Goal: Task Accomplishment & Management: Complete application form

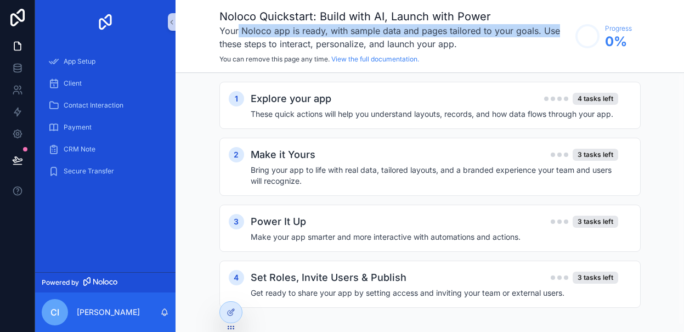
drag, startPoint x: 238, startPoint y: 25, endPoint x: 566, endPoint y: 31, distance: 327.3
click at [567, 31] on h3 "Your Noloco app is ready, with sample data and pages tailored to your goals. Us…" at bounding box center [394, 37] width 350 height 26
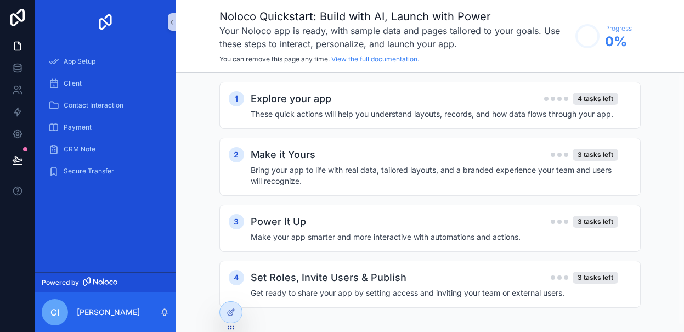
click at [492, 48] on h3 "Your Noloco app is ready, with sample data and pages tailored to your goals. Us…" at bounding box center [394, 37] width 350 height 26
click at [307, 54] on div "Noloco Quickstart: Build with AI, Launch with Power Your Noloco app is ready, w…" at bounding box center [394, 36] width 350 height 55
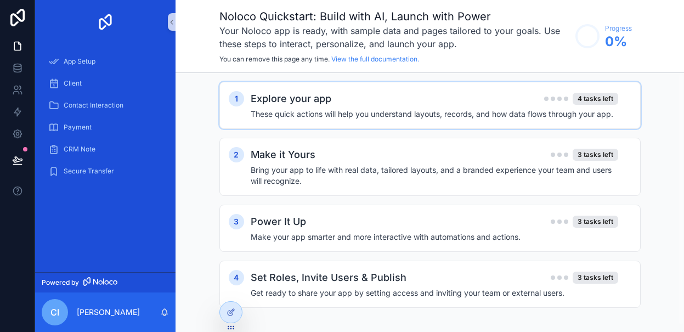
click at [338, 92] on div "Explore your app 4 tasks left" at bounding box center [434, 98] width 367 height 15
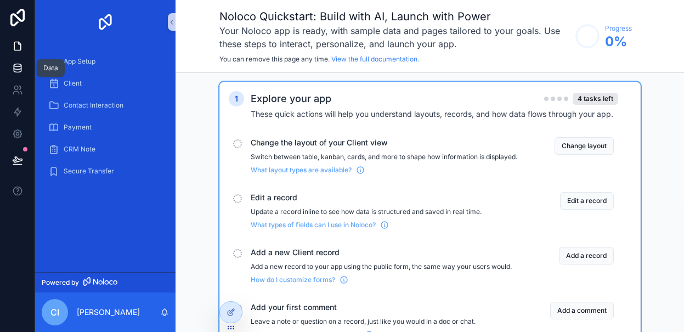
click at [12, 65] on link at bounding box center [17, 68] width 35 height 22
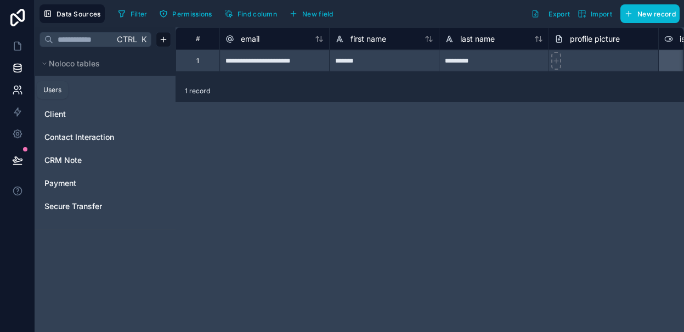
click at [16, 90] on icon at bounding box center [17, 89] width 11 height 11
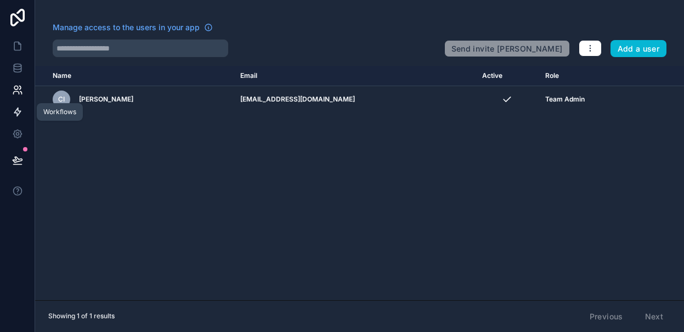
click at [18, 115] on icon at bounding box center [17, 111] width 11 height 11
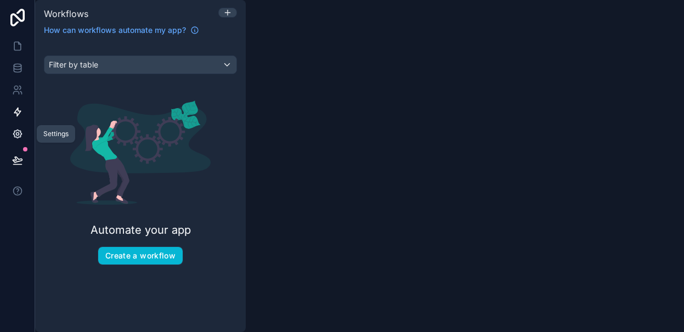
click at [19, 138] on icon at bounding box center [17, 133] width 11 height 11
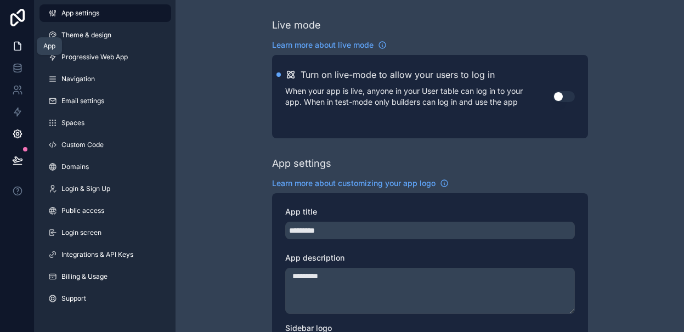
click at [19, 49] on icon at bounding box center [17, 46] width 11 height 11
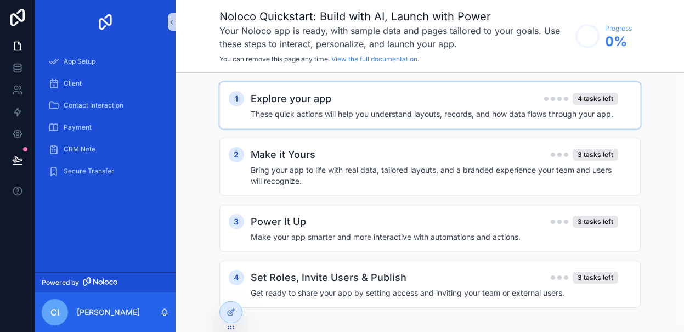
click at [354, 109] on h4 "These quick actions will help you understand layouts, records, and how data flo…" at bounding box center [434, 114] width 367 height 11
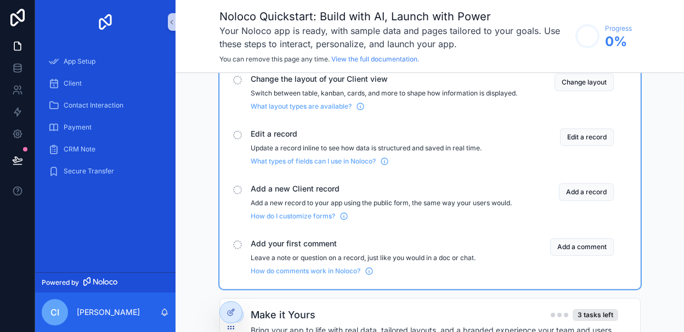
scroll to position [239, 0]
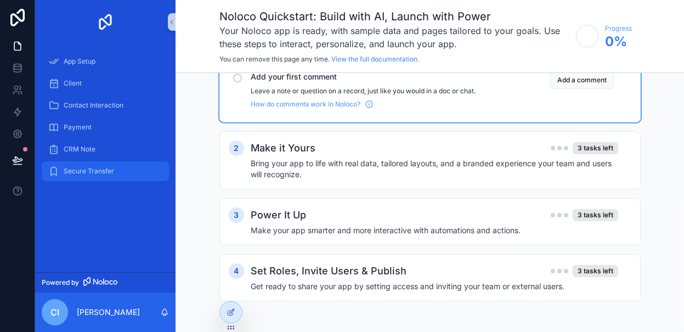
click at [106, 163] on div "Secure Transfer" at bounding box center [105, 171] width 114 height 18
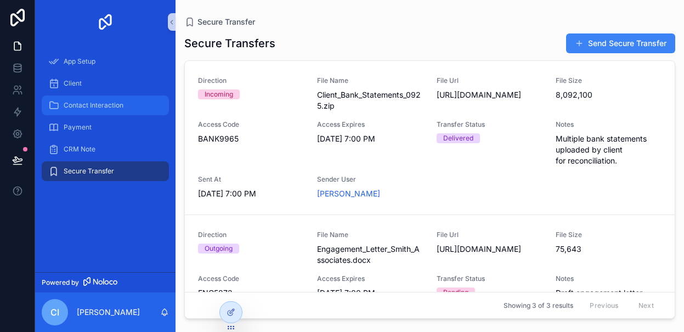
click at [83, 109] on span "Contact Interaction" at bounding box center [94, 105] width 60 height 9
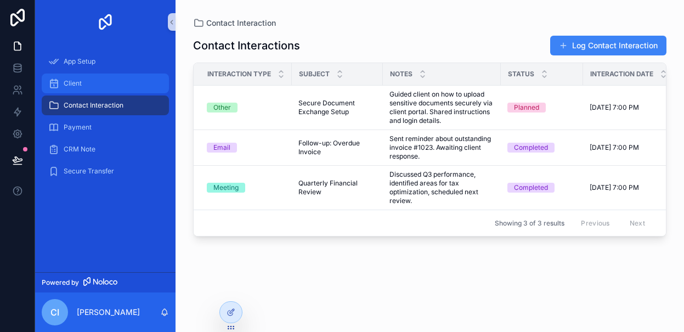
click at [96, 75] on div "Client" at bounding box center [105, 84] width 114 height 18
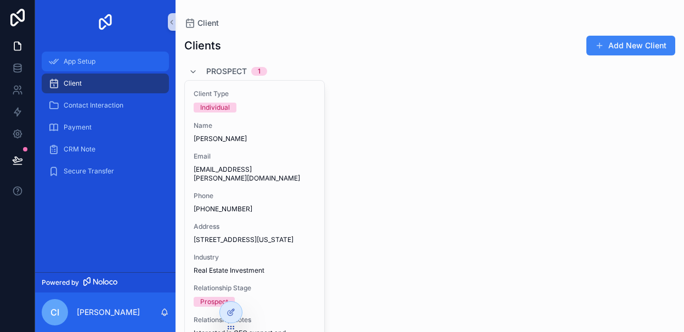
click at [84, 54] on div "App Setup" at bounding box center [105, 62] width 114 height 18
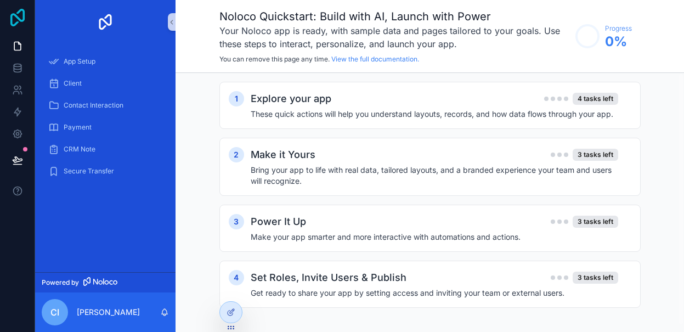
click at [16, 24] on icon at bounding box center [17, 18] width 14 height 18
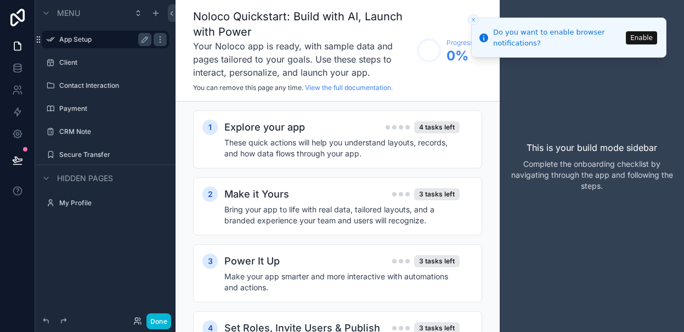
click at [104, 39] on label "App Setup" at bounding box center [103, 39] width 88 height 9
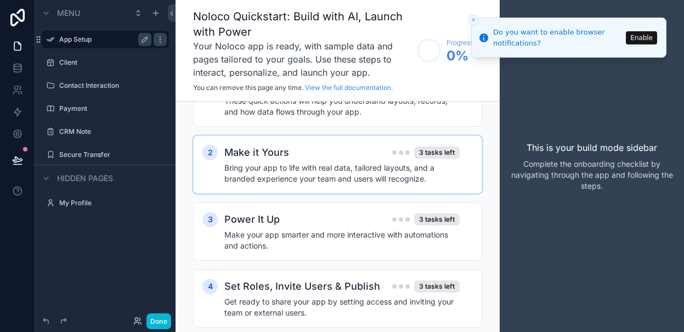
scroll to position [55, 0]
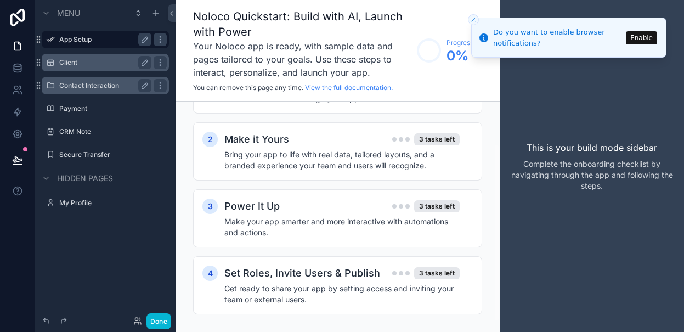
click at [92, 82] on label "Contact Interaction" at bounding box center [103, 85] width 88 height 9
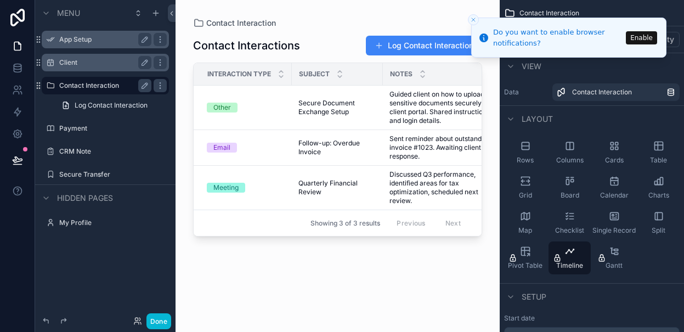
drag, startPoint x: 260, startPoint y: 238, endPoint x: 312, endPoint y: 245, distance: 52.6
click at [312, 245] on div "scrollable content" at bounding box center [337, 159] width 324 height 318
click at [86, 128] on label "Payment" at bounding box center [103, 128] width 88 height 9
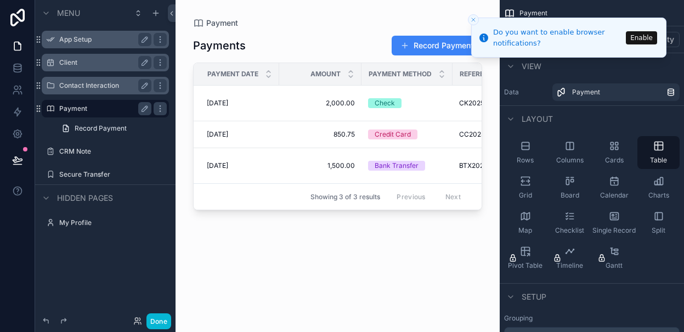
drag, startPoint x: 269, startPoint y: 212, endPoint x: 385, endPoint y: 212, distance: 116.2
click at [385, 212] on div "scrollable content" at bounding box center [337, 159] width 324 height 318
click at [112, 149] on label "CRM Note" at bounding box center [103, 151] width 88 height 9
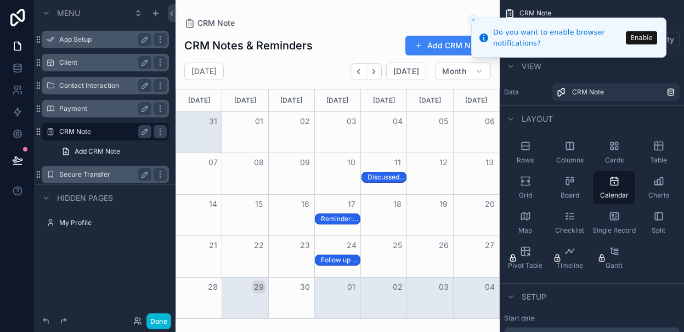
click at [105, 170] on label "Secure Transfer" at bounding box center [103, 174] width 88 height 9
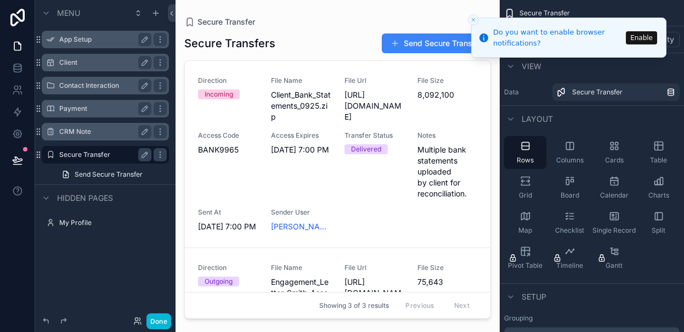
click at [471, 16] on icon "Close toast" at bounding box center [473, 19] width 7 height 7
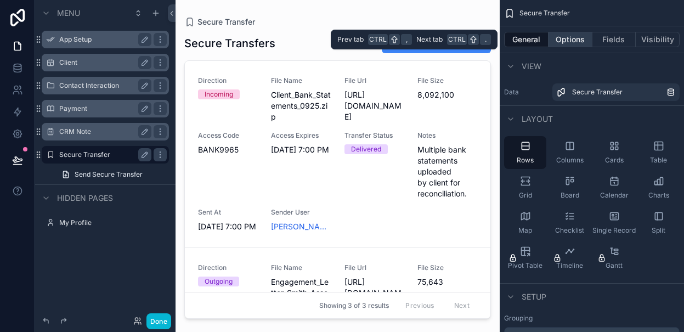
click at [568, 42] on button "Options" at bounding box center [570, 39] width 44 height 15
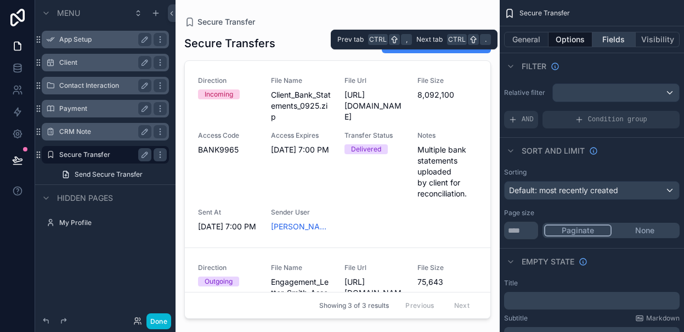
click at [596, 37] on button "Fields" at bounding box center [614, 39] width 44 height 15
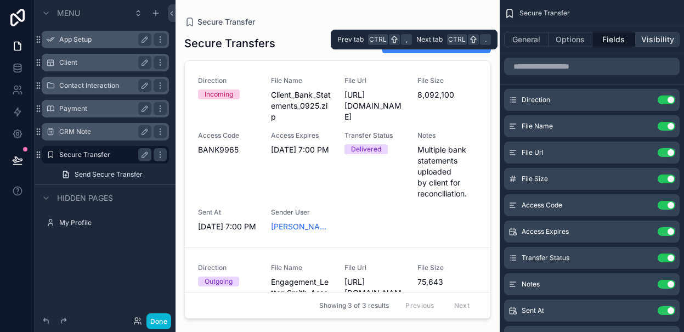
click at [635, 34] on button "Visibility" at bounding box center [657, 39] width 44 height 15
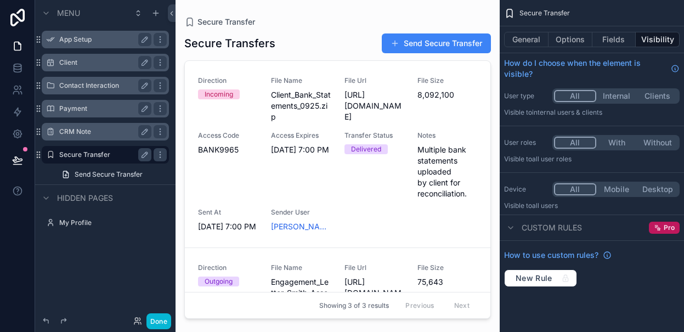
click at [396, 266] on div "scrollable content" at bounding box center [337, 159] width 324 height 318
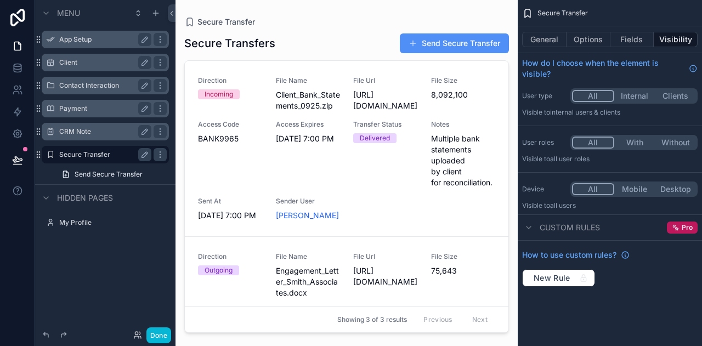
click at [445, 37] on button "Send Secure Transfer" at bounding box center [454, 43] width 109 height 20
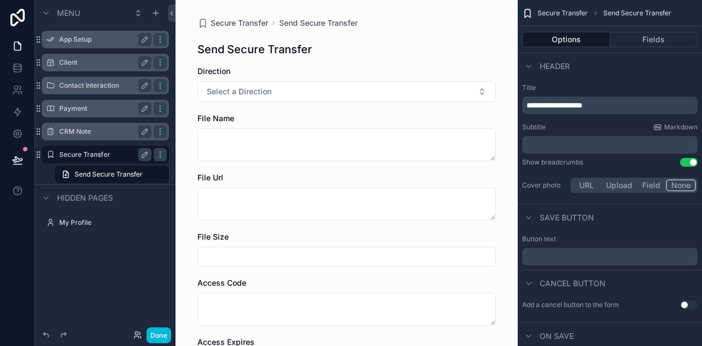
click at [437, 71] on div "Direction" at bounding box center [346, 71] width 298 height 11
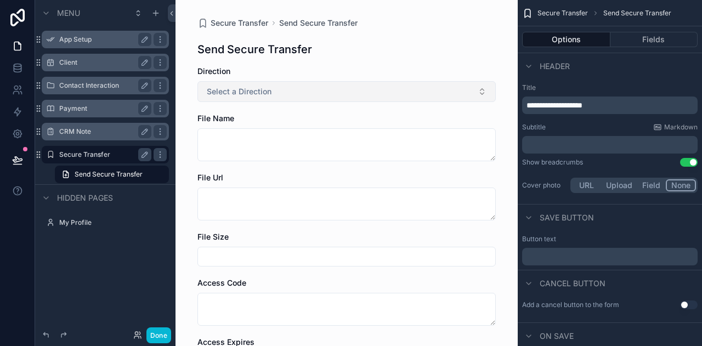
click at [439, 86] on button "Select a Direction" at bounding box center [346, 91] width 298 height 21
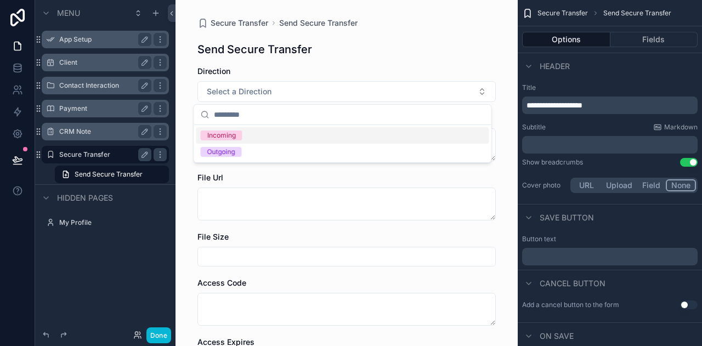
click at [320, 133] on div "Incoming" at bounding box center [342, 135] width 293 height 16
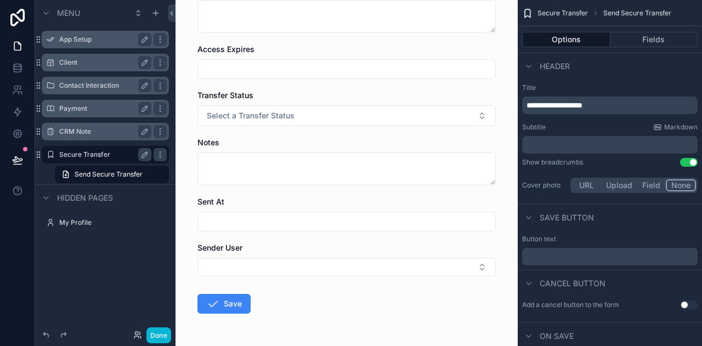
scroll to position [329, 0]
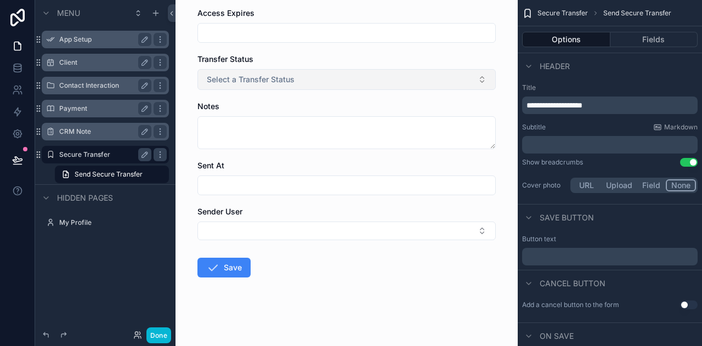
click at [311, 72] on button "Select a Transfer Status" at bounding box center [346, 79] width 298 height 21
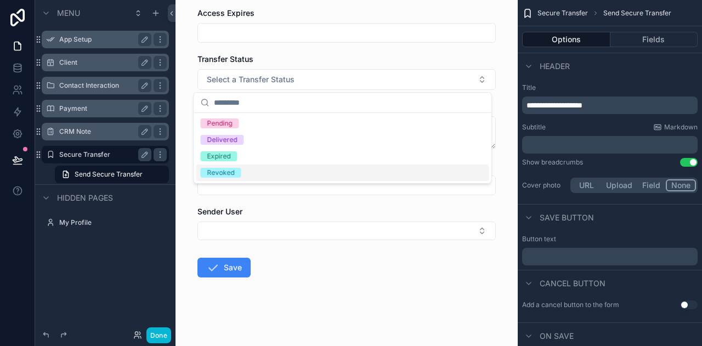
click at [378, 316] on form "Direction Incoming File Name File Url File Size Access Code Access Expires Tran…" at bounding box center [346, 42] width 298 height 611
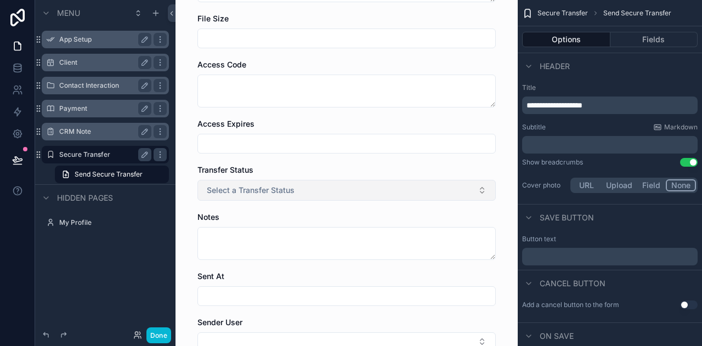
scroll to position [219, 0]
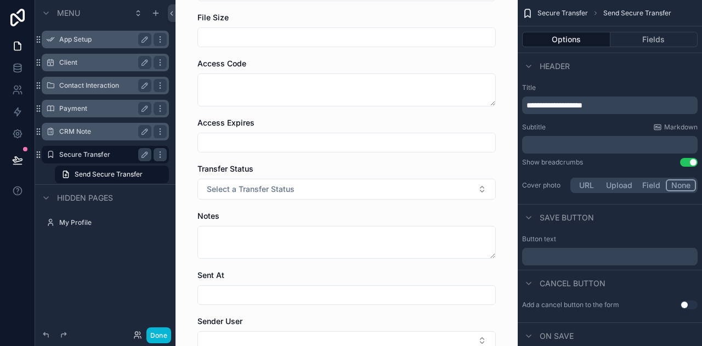
click at [75, 38] on label "App Setup" at bounding box center [103, 39] width 88 height 9
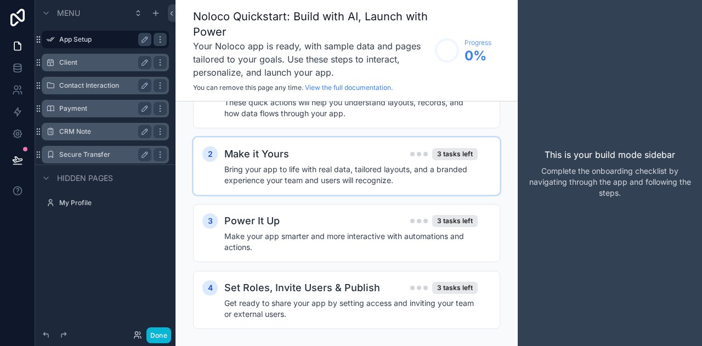
scroll to position [54, 0]
